Goal: Task Accomplishment & Management: Complete application form

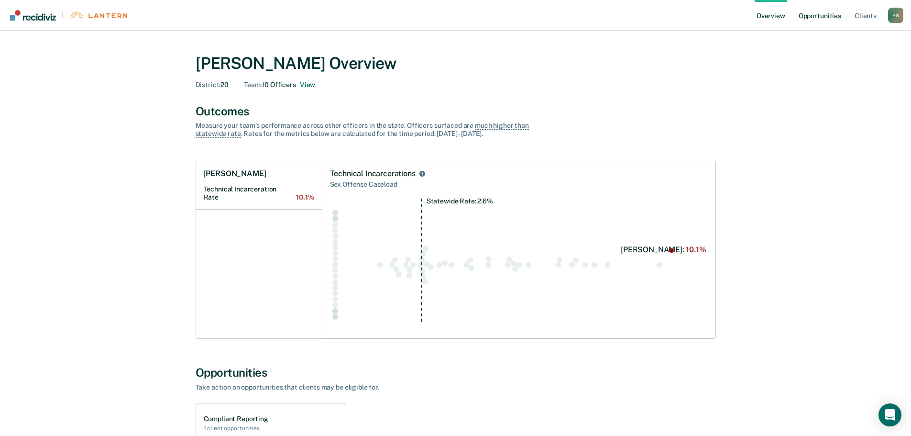
click at [810, 15] on link "Opportunities" at bounding box center [820, 15] width 46 height 31
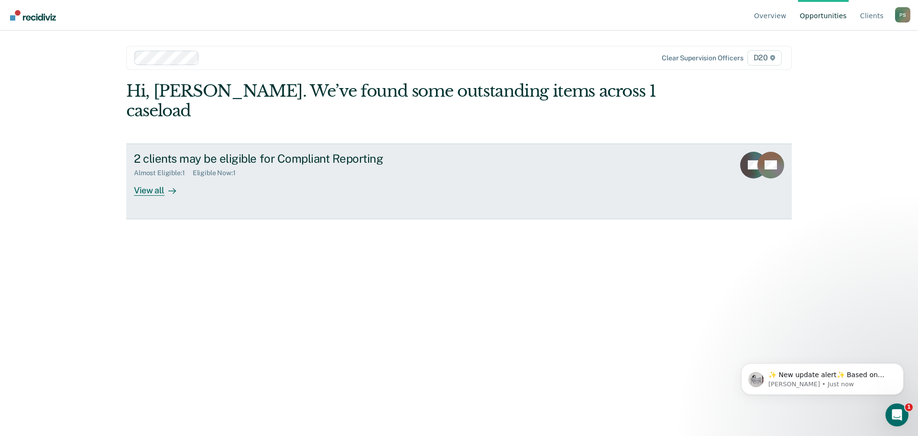
click at [160, 177] on div "View all" at bounding box center [161, 186] width 54 height 19
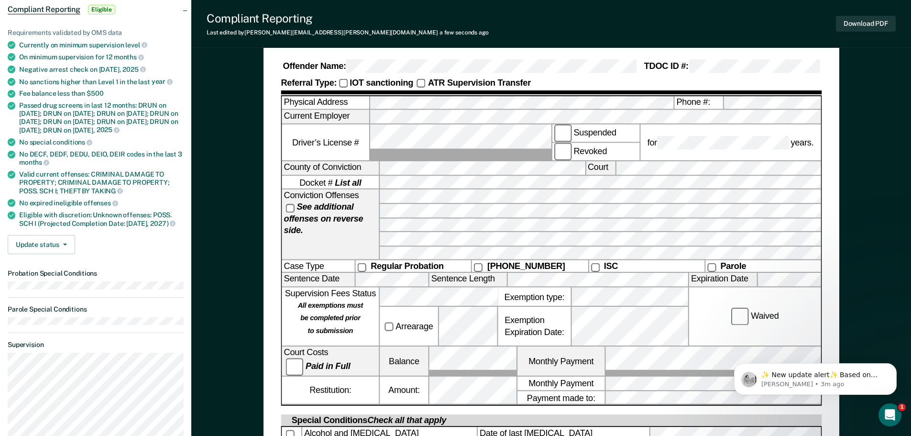
scroll to position [143, 0]
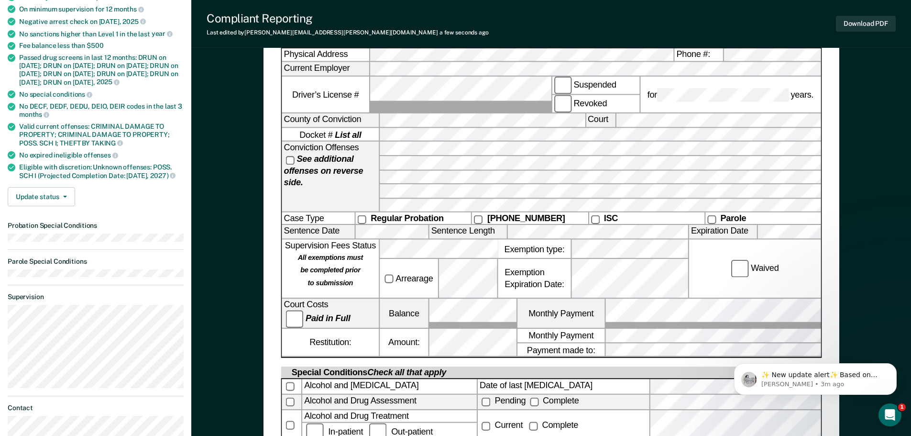
click at [722, 279] on div "Waived" at bounding box center [755, 269] width 132 height 58
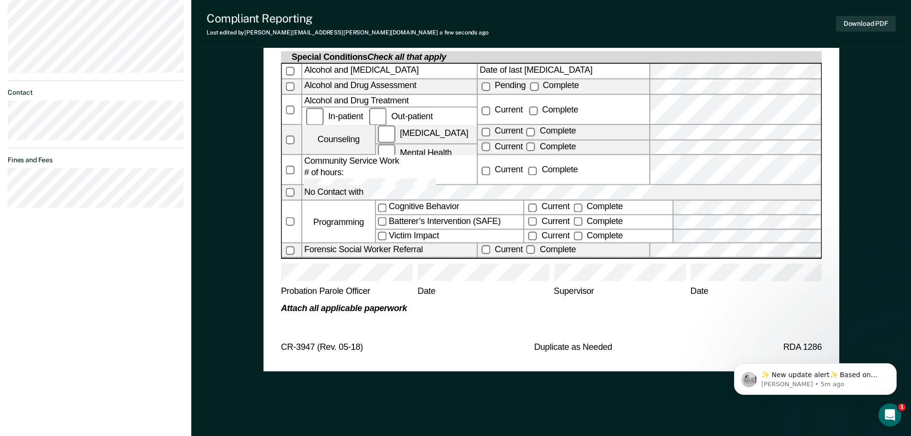
scroll to position [469, 0]
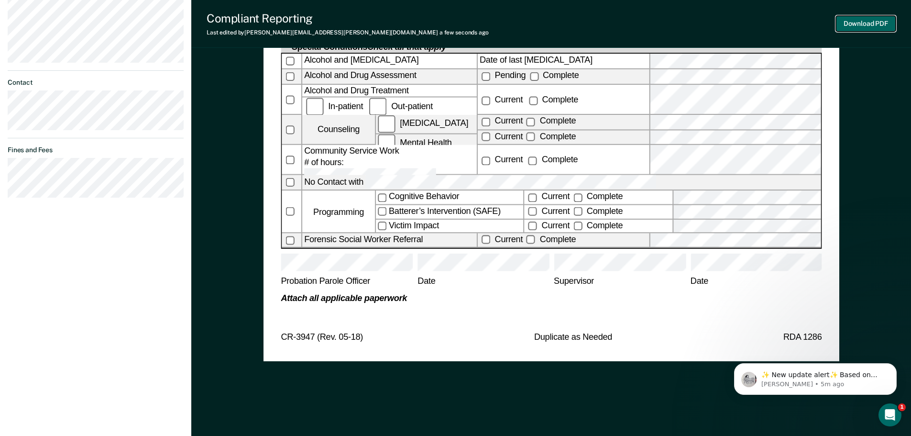
click at [858, 21] on button "Download PDF" at bounding box center [866, 24] width 60 height 16
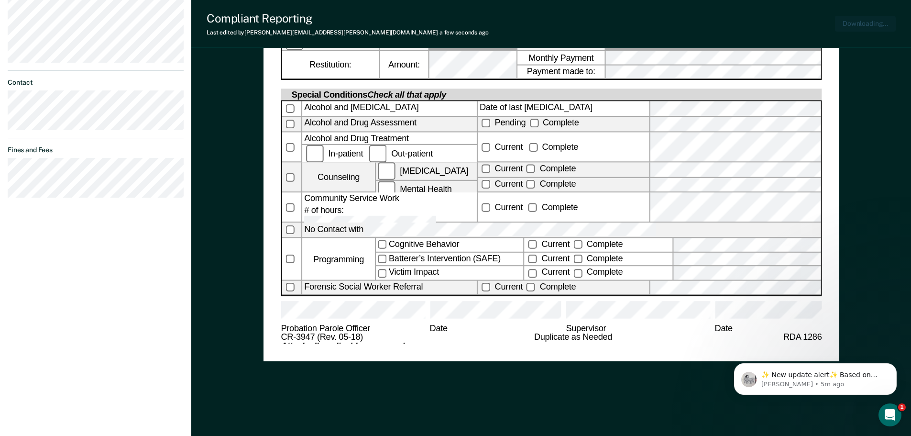
scroll to position [0, 0]
